Goal: Task Accomplishment & Management: Manage account settings

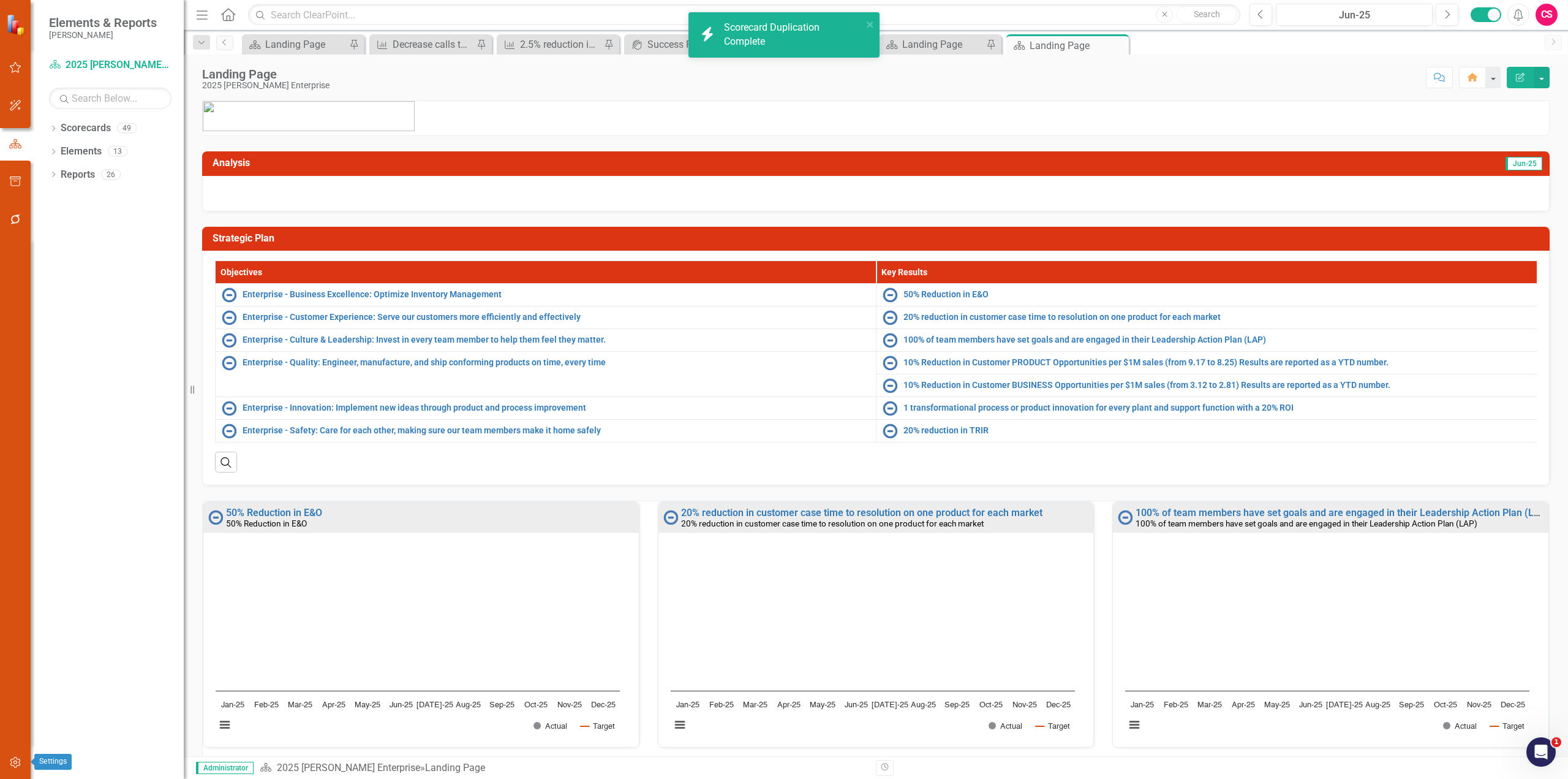
click at [17, 760] on icon "button" at bounding box center [15, 763] width 13 height 10
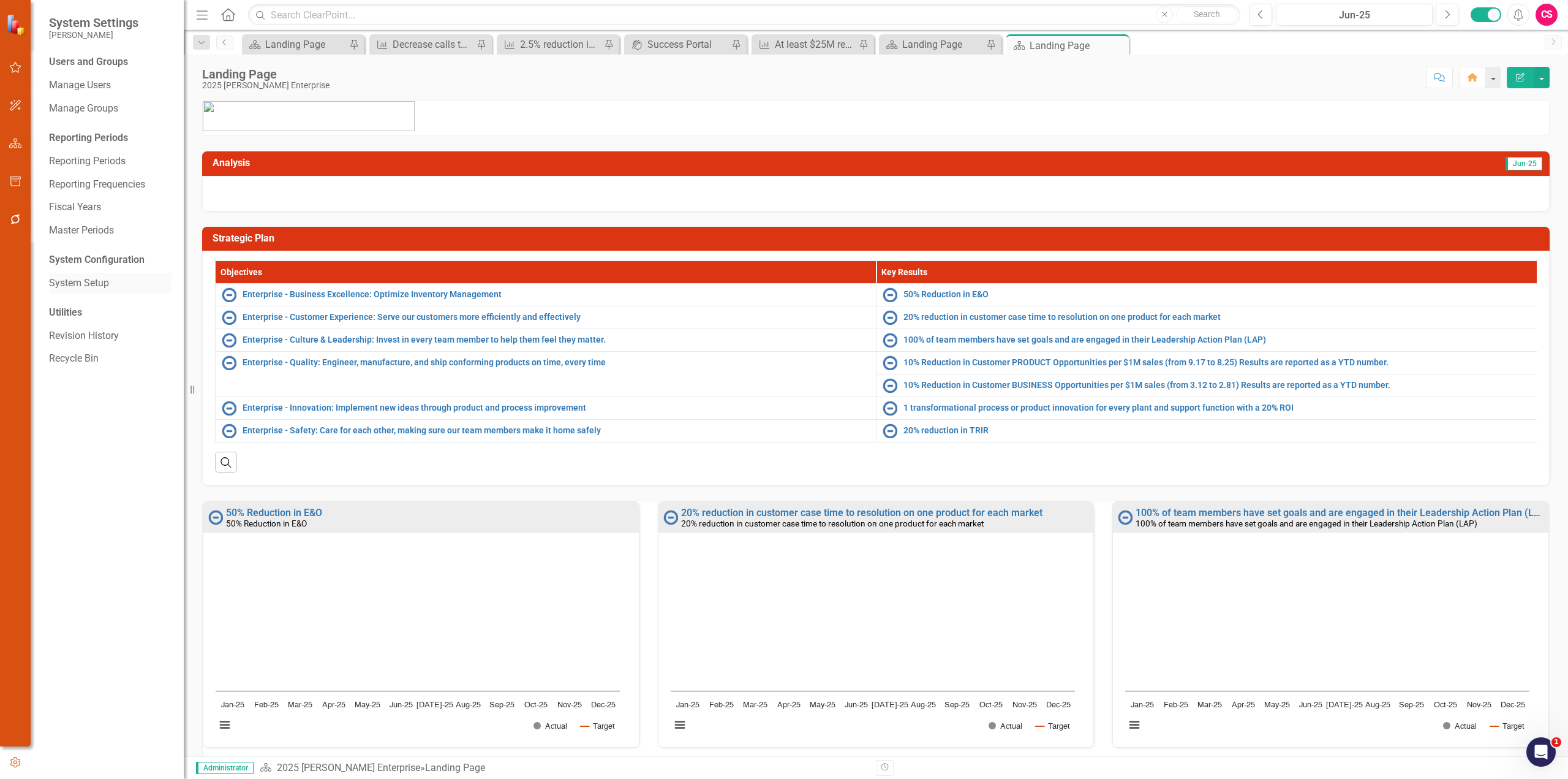
click at [114, 286] on link "System Setup" at bounding box center [110, 284] width 122 height 14
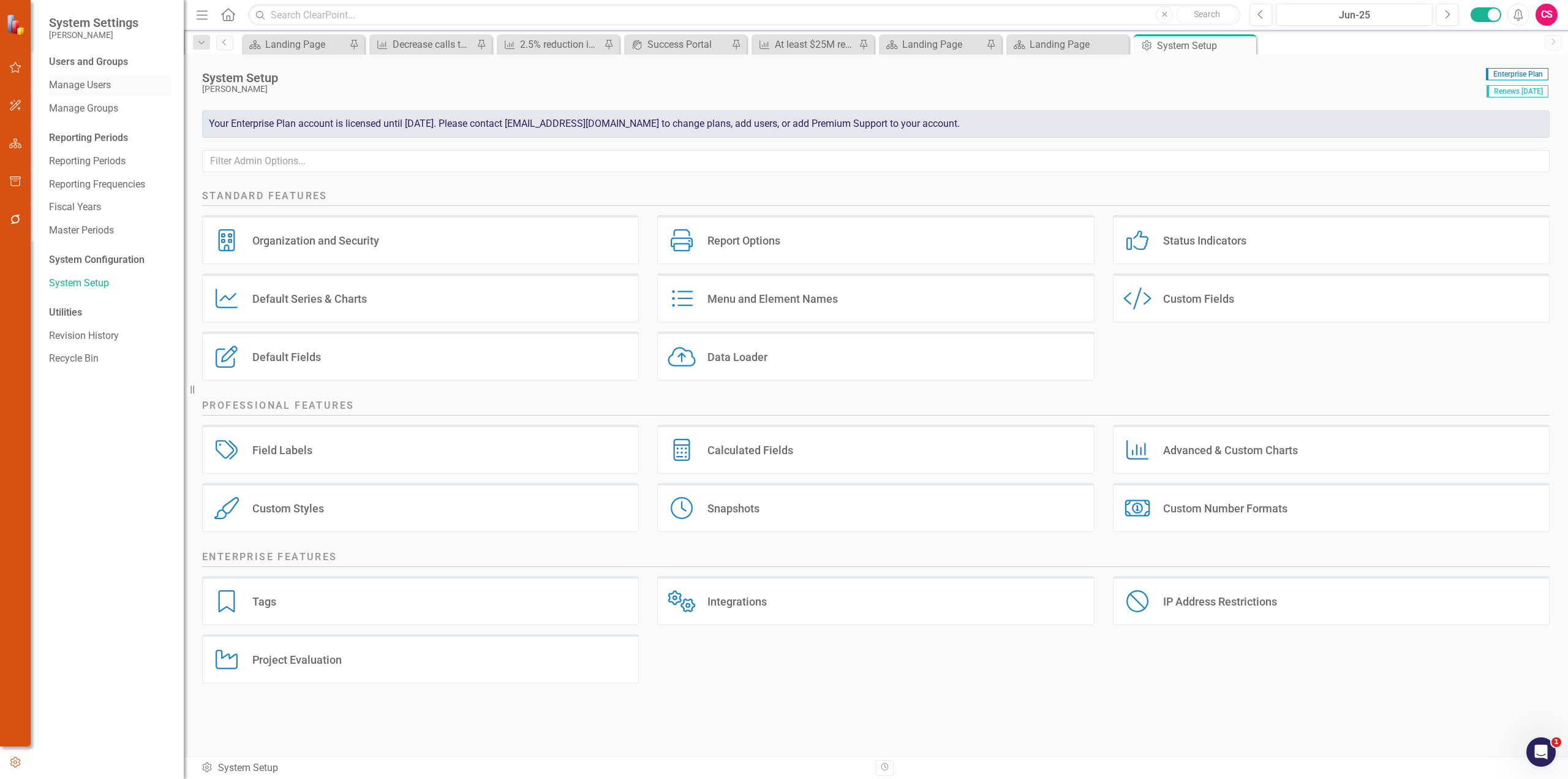
click at [86, 87] on link "Manage Users" at bounding box center [110, 85] width 122 height 14
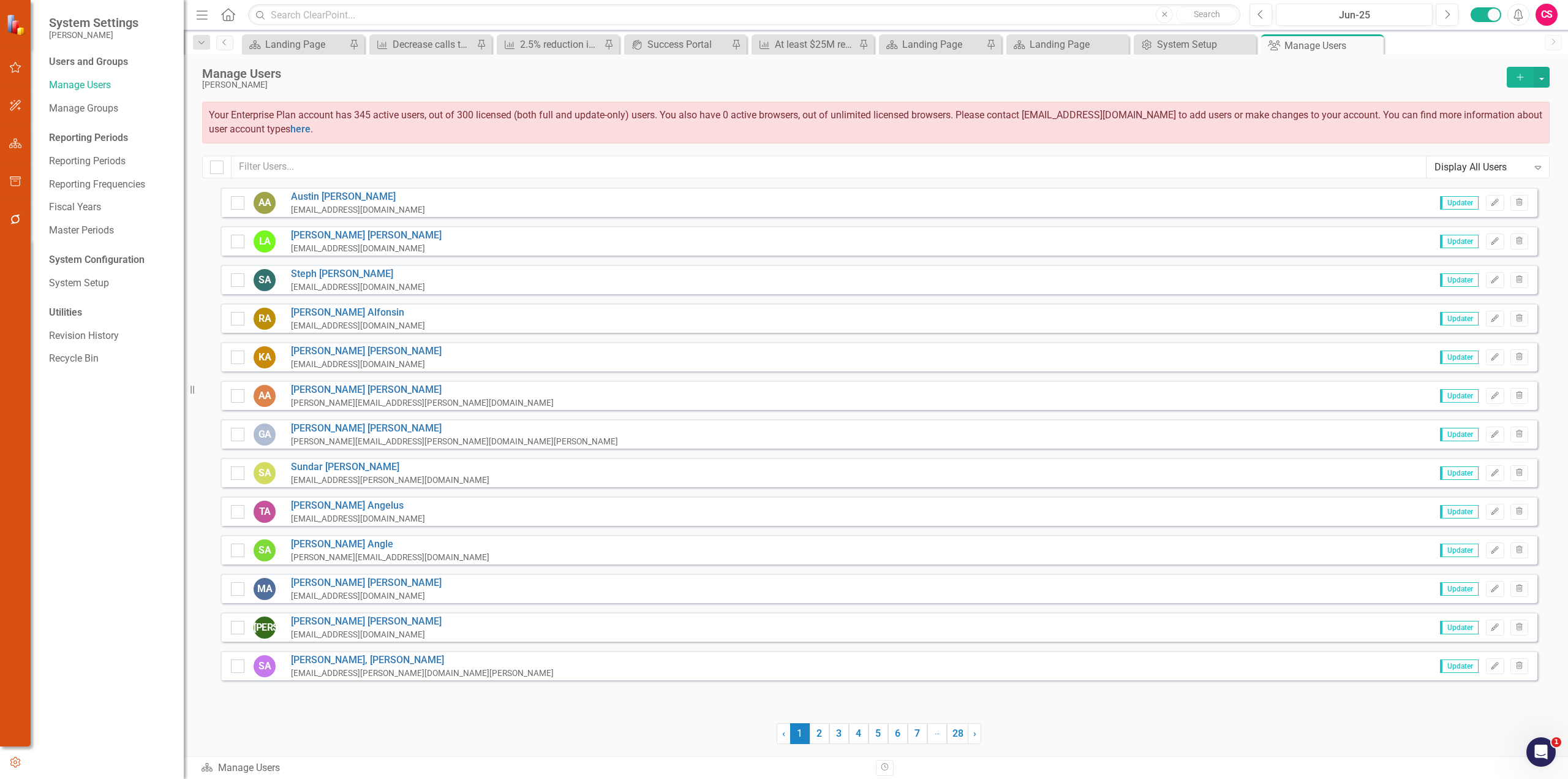
click at [1443, 166] on div "Display All Users" at bounding box center [1481, 167] width 94 height 14
click at [1471, 210] on div "Administrators" at bounding box center [1490, 209] width 103 height 14
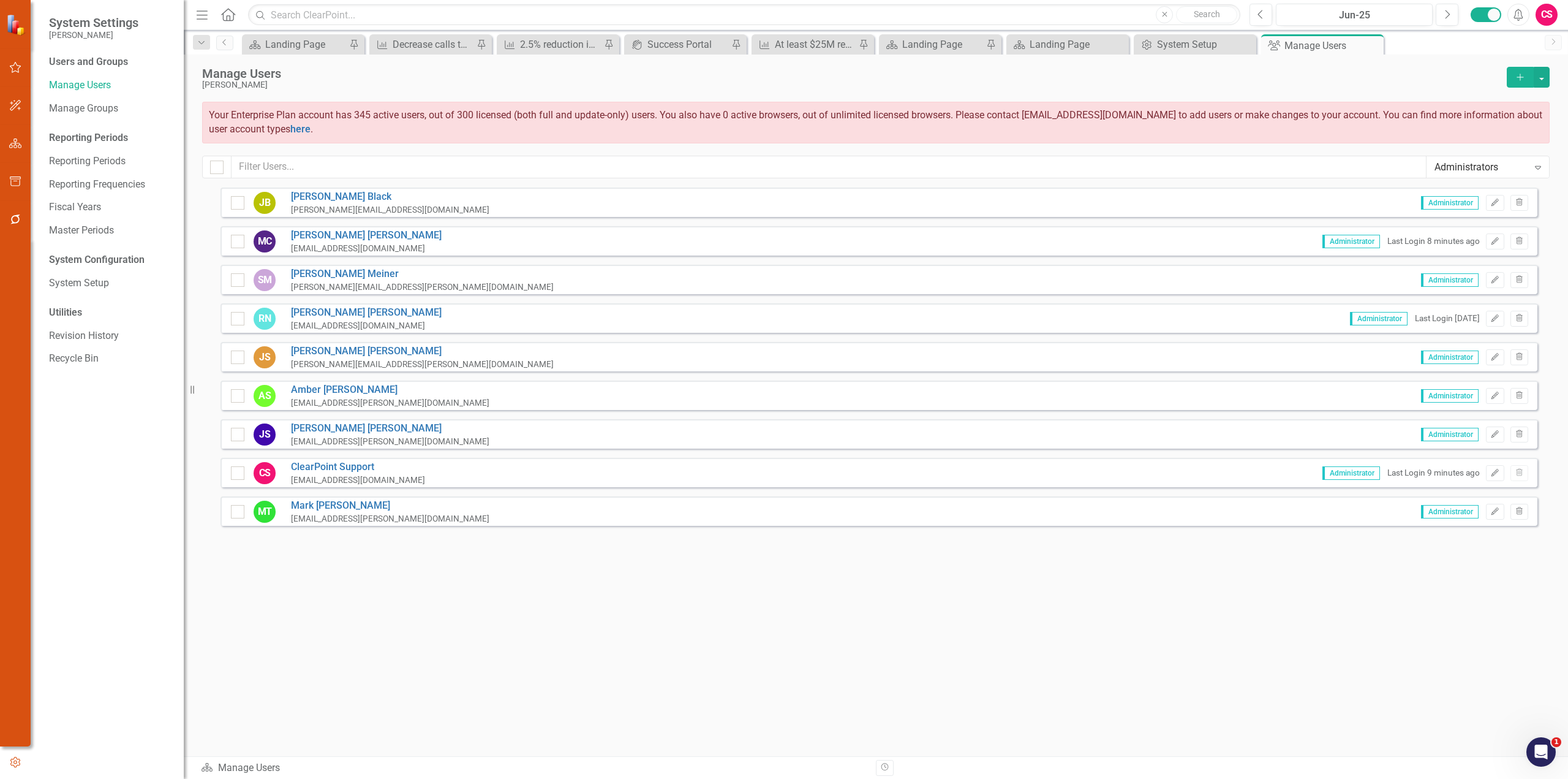
click at [1548, 12] on div "CS" at bounding box center [1547, 14] width 22 height 22
click at [1494, 181] on link "Logout Log Out" at bounding box center [1509, 177] width 97 height 23
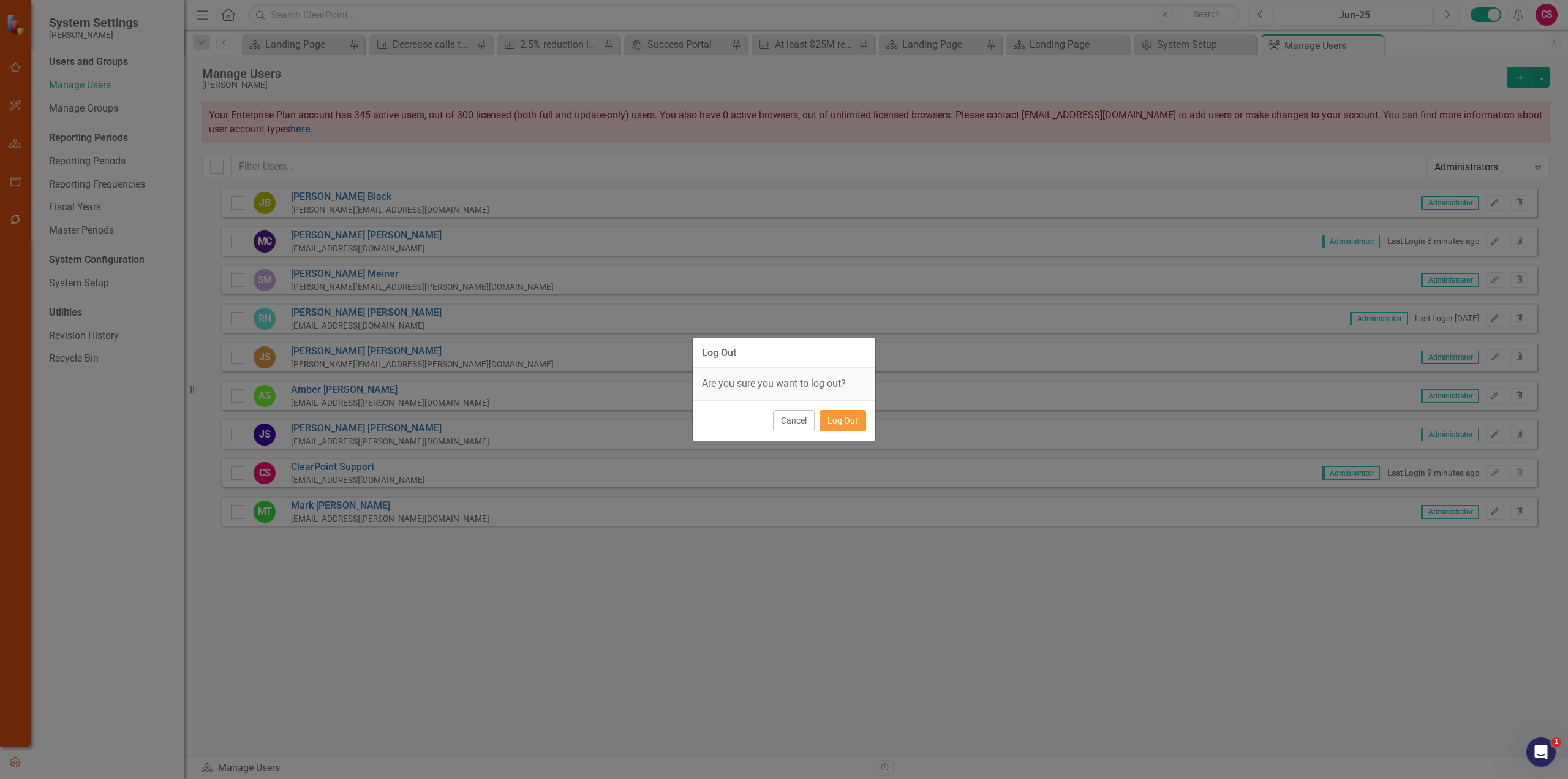
click at [843, 420] on button "Log Out" at bounding box center [843, 420] width 46 height 21
